Goal: Transaction & Acquisition: Purchase product/service

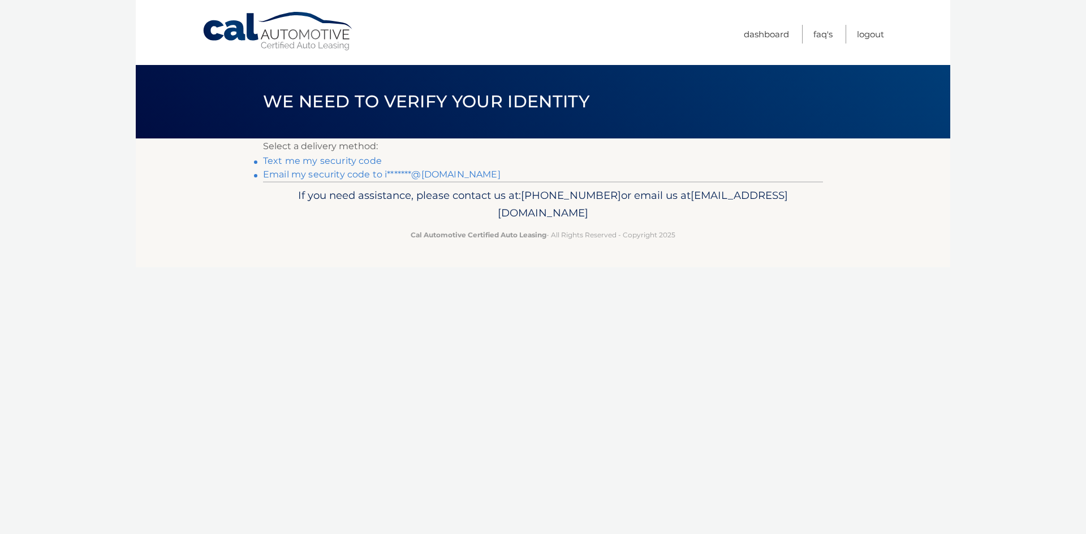
click at [342, 173] on link "Email my security code to i*******@gmail.com" at bounding box center [382, 174] width 238 height 11
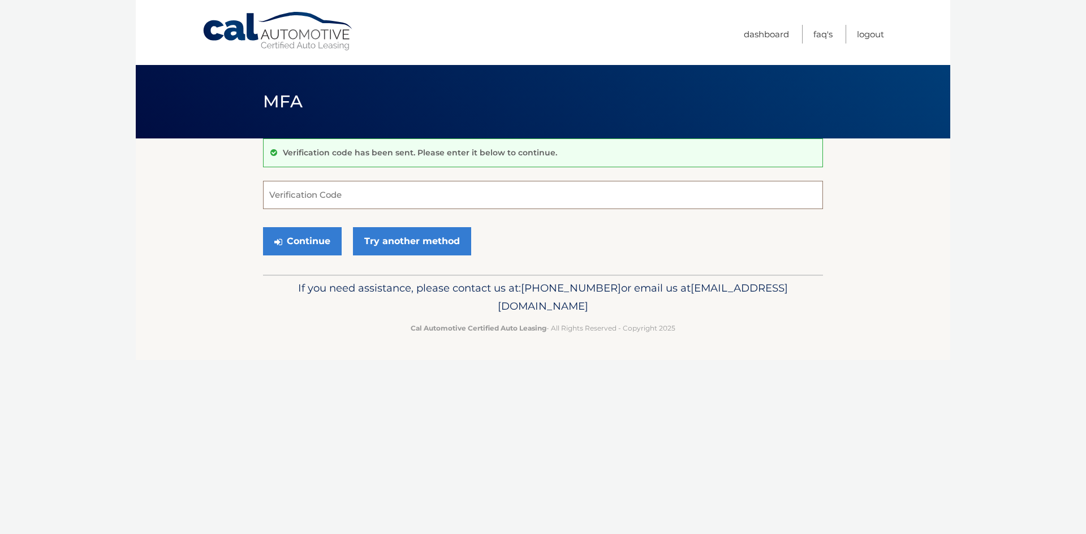
click at [403, 200] on input "Verification Code" at bounding box center [543, 195] width 560 height 28
paste input "938268"
click at [317, 240] on button "Continue" at bounding box center [302, 241] width 79 height 28
type input "938268"
click at [300, 236] on button "Continue" at bounding box center [302, 241] width 79 height 28
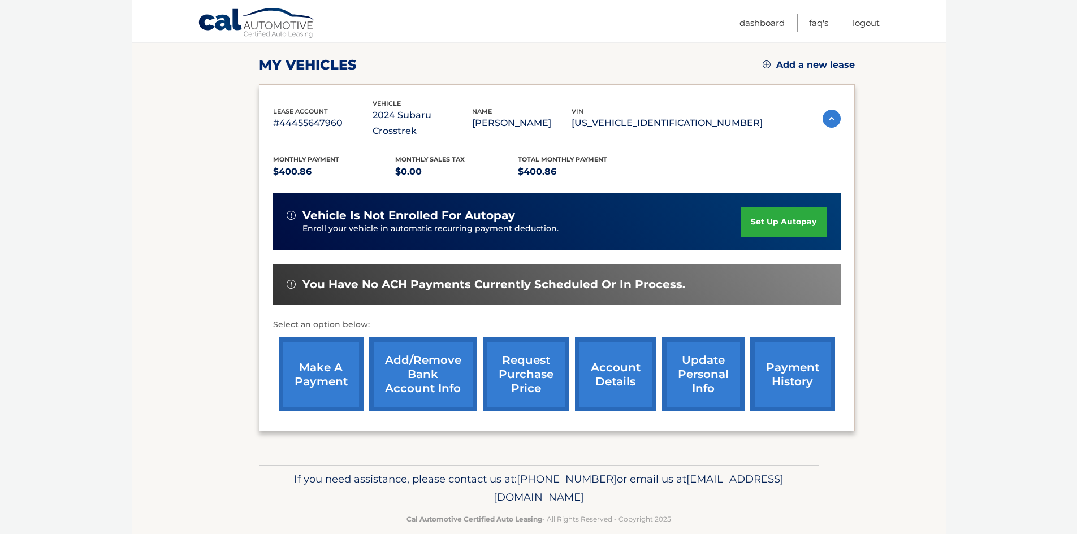
scroll to position [151, 0]
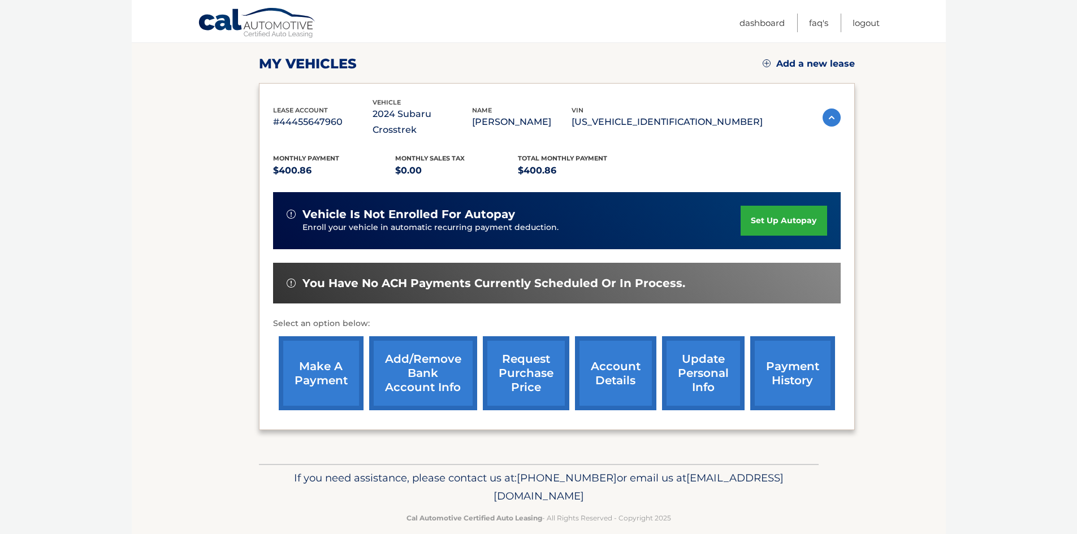
click at [300, 369] on link "make a payment" at bounding box center [321, 373] width 85 height 74
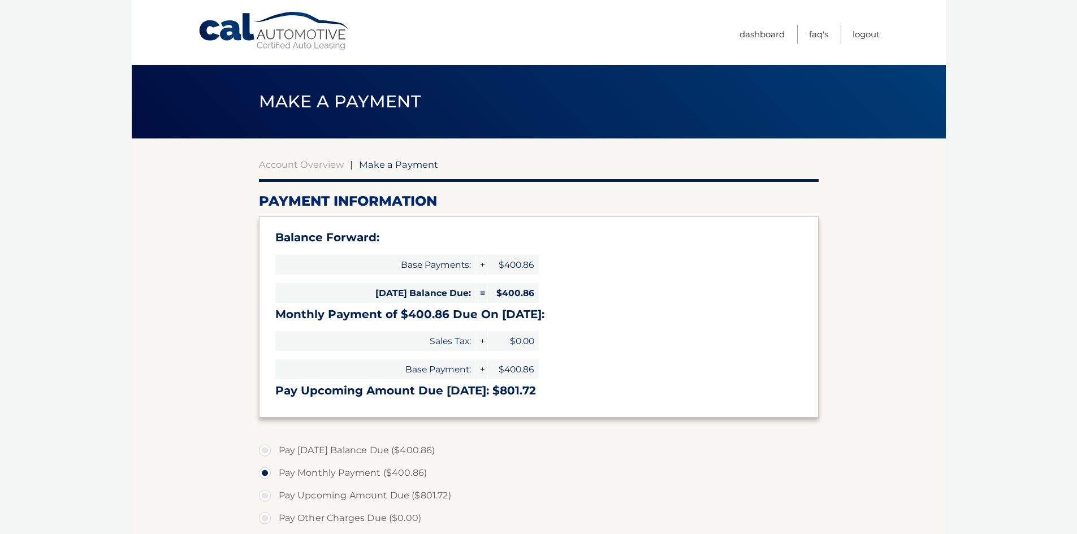
select select "OWM2ZjYwZDUtNDQ2NS00MGQ0LThkMWUtMDAyZTg2MDNhZTA0"
click at [765, 31] on link "Dashboard" at bounding box center [762, 34] width 45 height 19
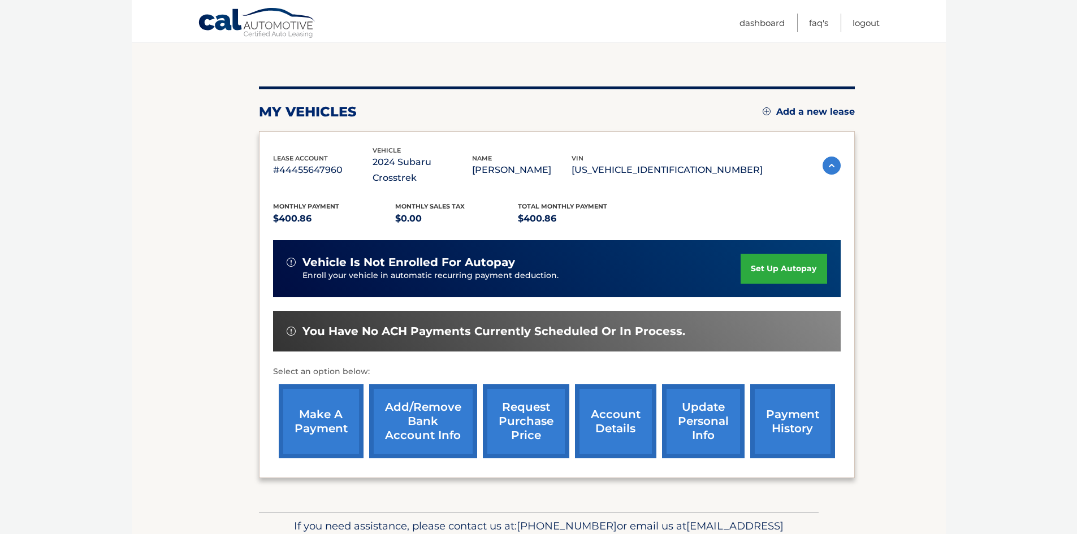
scroll to position [113, 0]
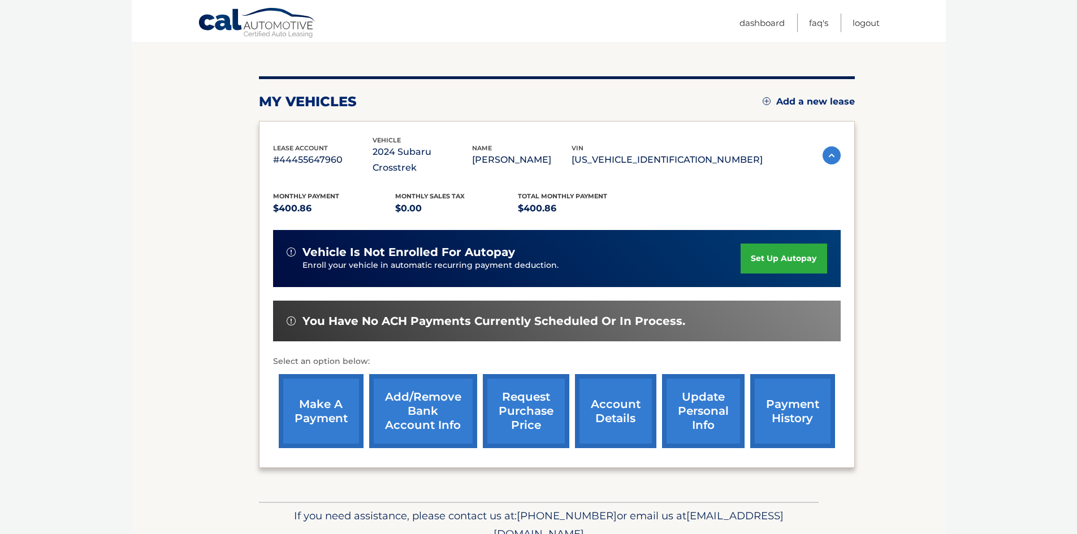
click at [789, 383] on link "payment history" at bounding box center [792, 411] width 85 height 74
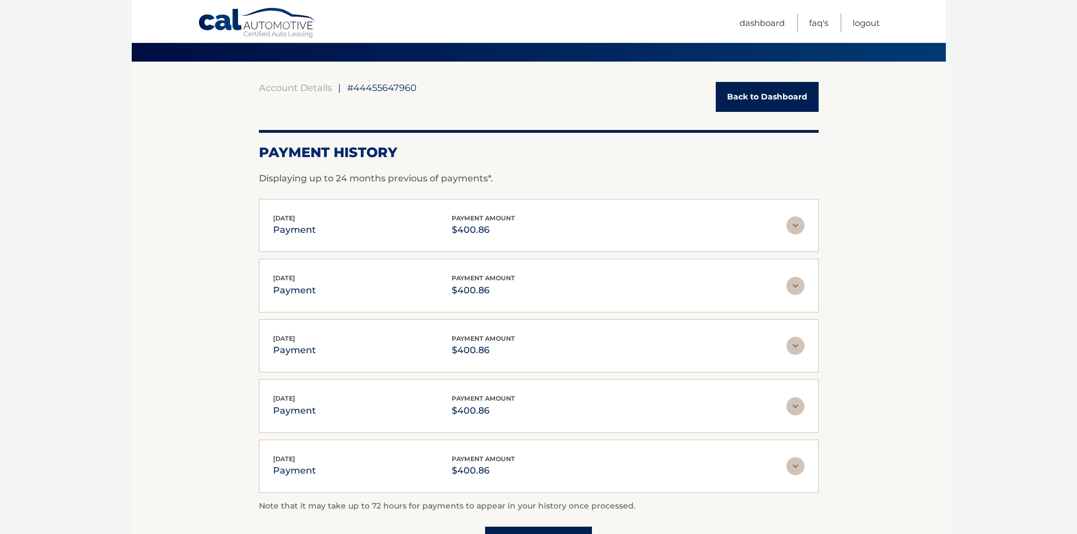
scroll to position [57, 0]
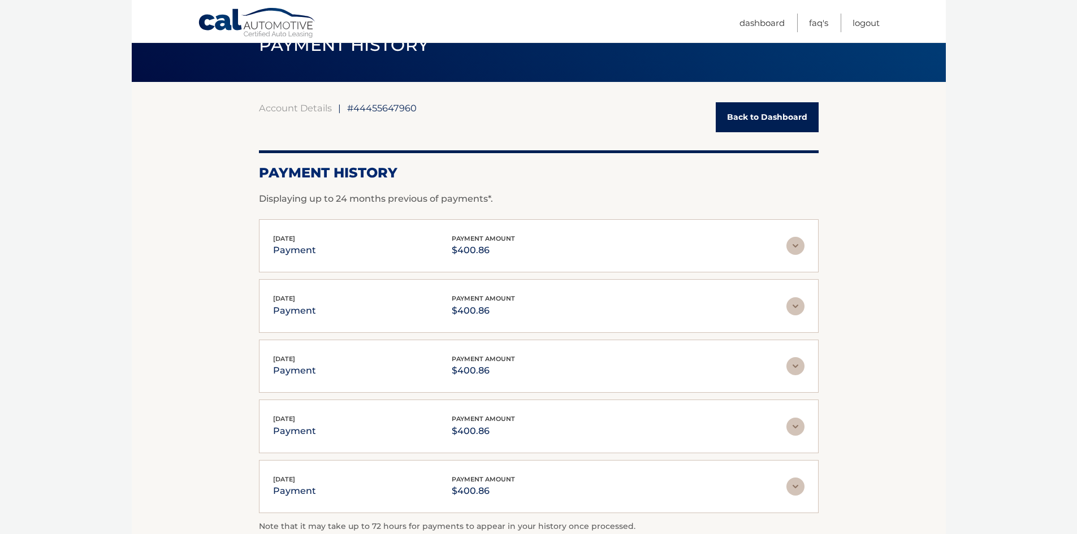
click at [733, 121] on link "Back to Dashboard" at bounding box center [767, 117] width 103 height 30
